Goal: Task Accomplishment & Management: Use online tool/utility

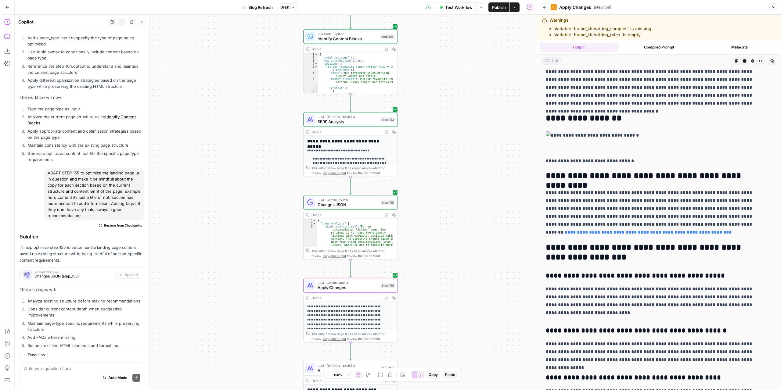
scroll to position [26, 0]
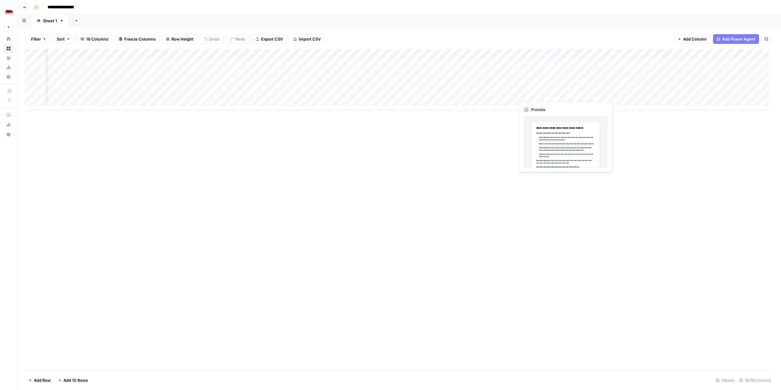
scroll to position [0, 394]
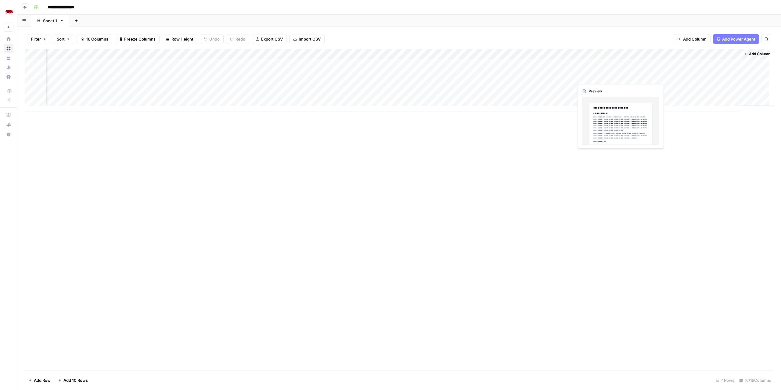
click at [591, 74] on div "Add Column" at bounding box center [399, 80] width 748 height 62
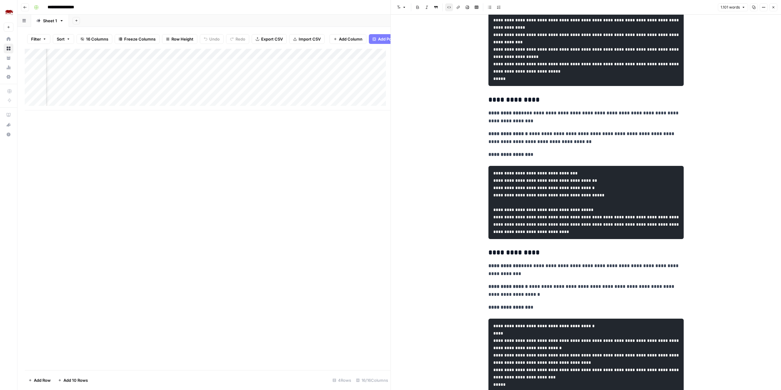
scroll to position [982, 0]
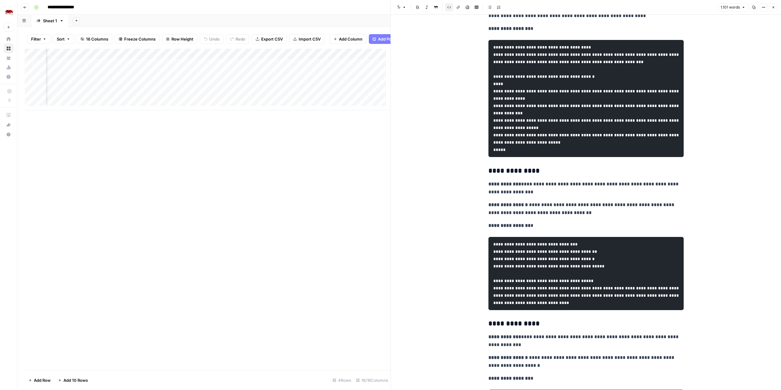
click at [773, 6] on icon "button" at bounding box center [773, 7] width 4 height 4
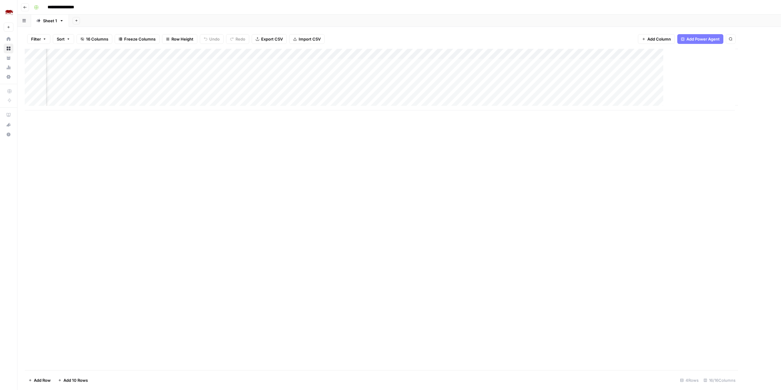
scroll to position [0, 387]
click at [608, 75] on div "Add Column" at bounding box center [399, 80] width 748 height 62
click at [608, 75] on div at bounding box center [605, 74] width 56 height 11
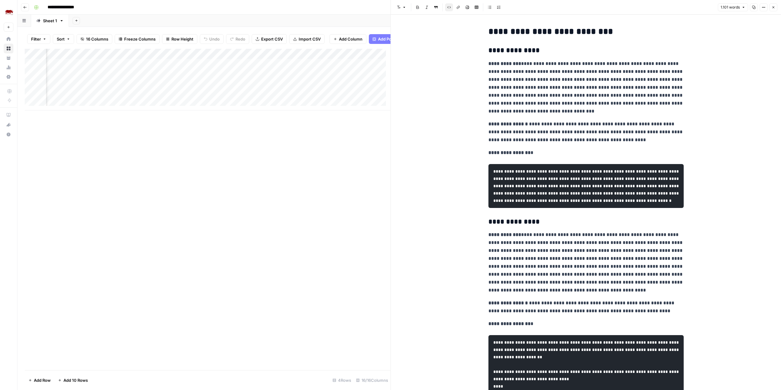
click at [769, 4] on button "Close" at bounding box center [773, 7] width 8 height 8
